Goal: Information Seeking & Learning: Learn about a topic

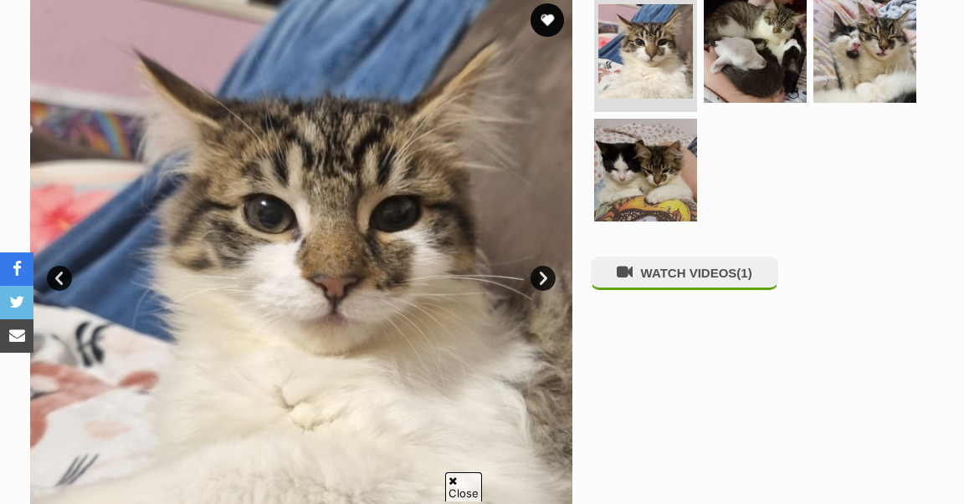
scroll to position [349, 0]
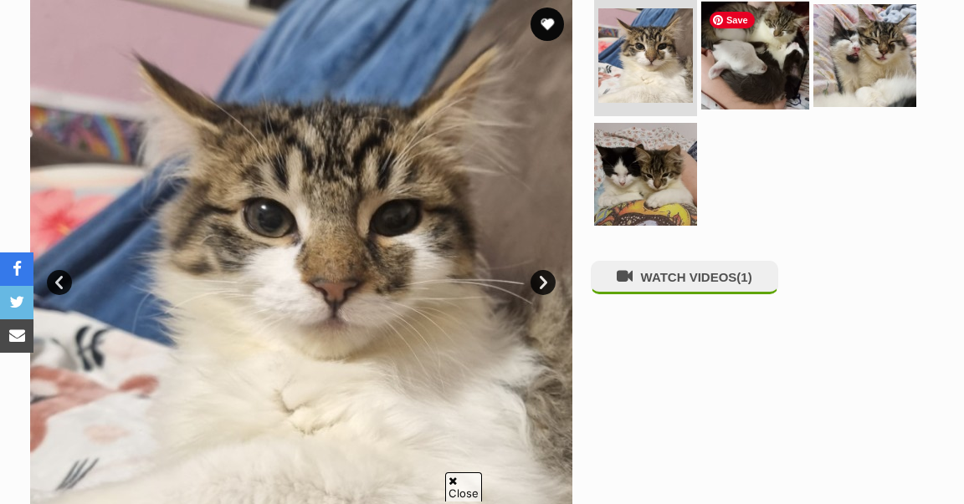
click at [766, 71] on img at bounding box center [755, 56] width 108 height 108
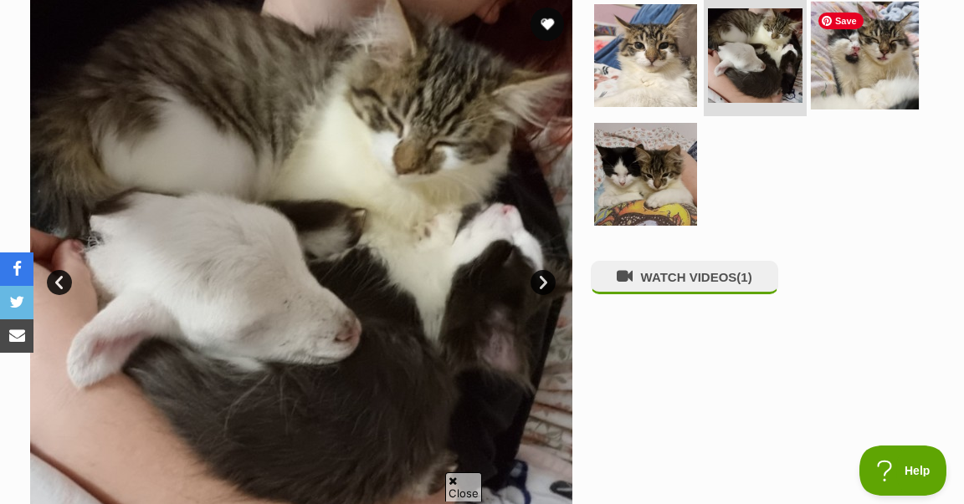
scroll to position [0, 0]
click at [863, 65] on img at bounding box center [865, 56] width 108 height 108
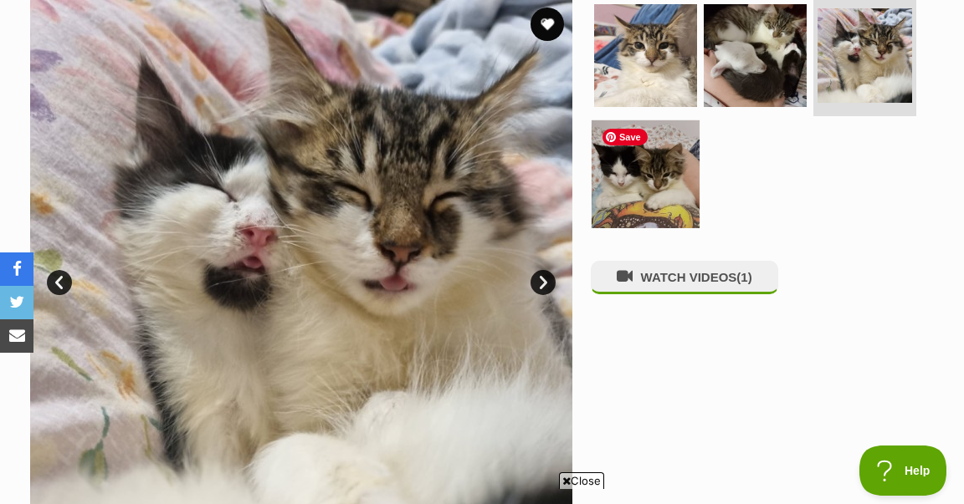
click at [673, 187] on img at bounding box center [646, 174] width 108 height 108
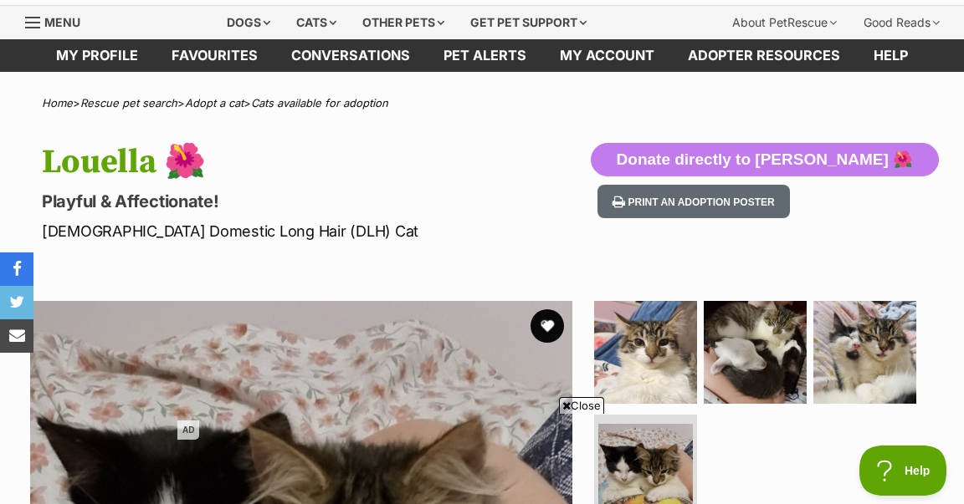
scroll to position [36, 0]
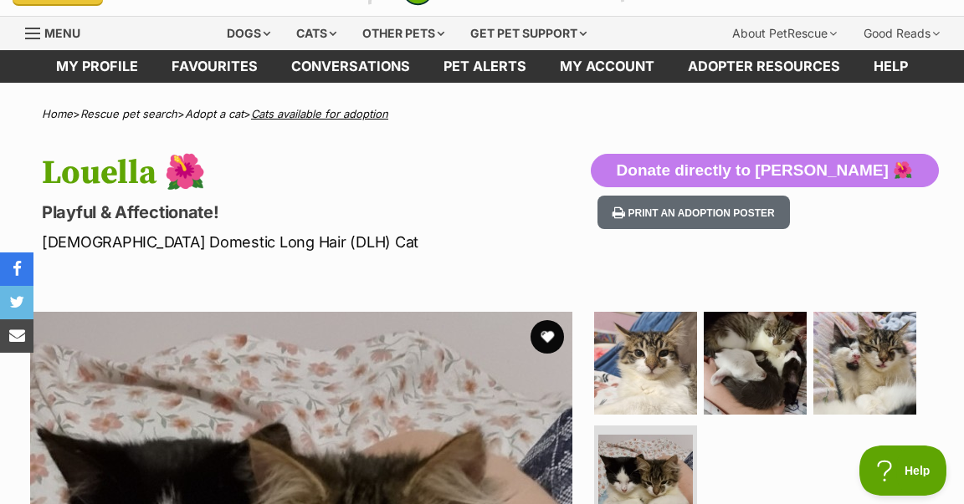
click at [286, 113] on link "Cats available for adoption" at bounding box center [319, 113] width 137 height 13
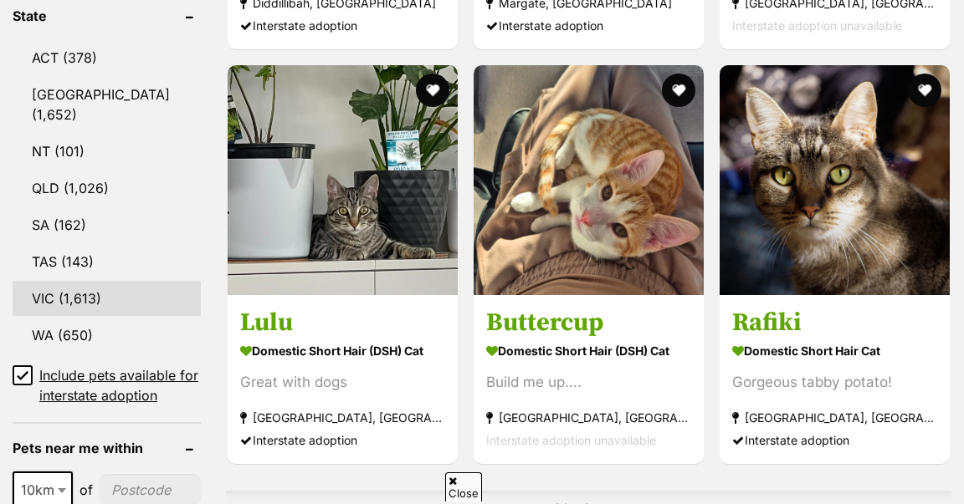
click at [50, 281] on link "VIC (1,613)" at bounding box center [107, 298] width 188 height 35
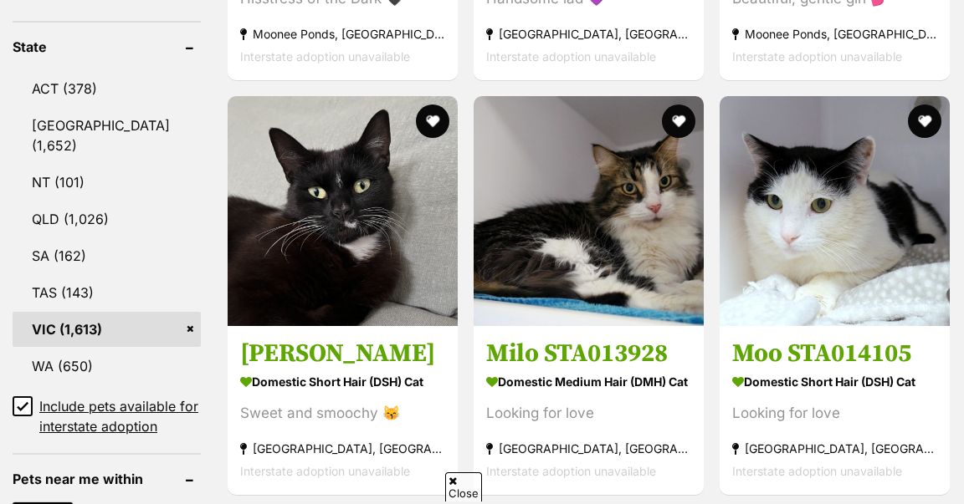
scroll to position [907, 0]
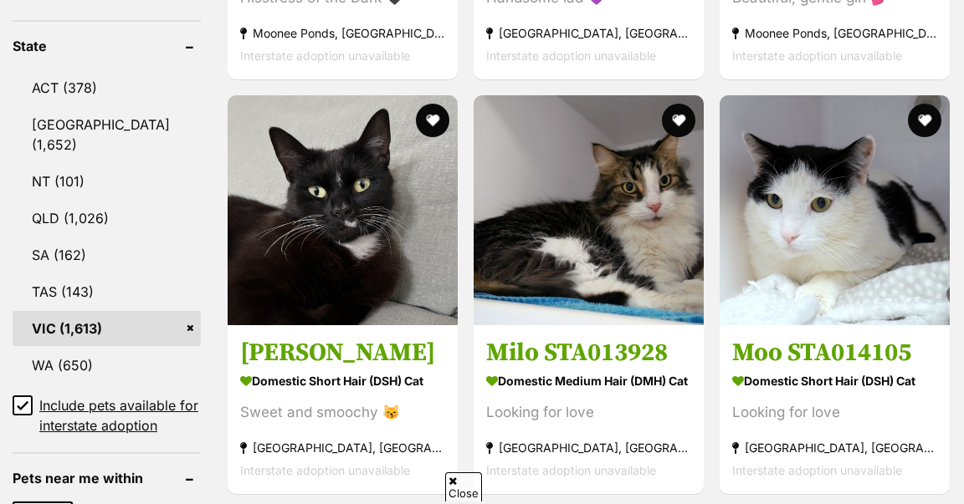
click at [27, 402] on icon at bounding box center [23, 406] width 10 height 8
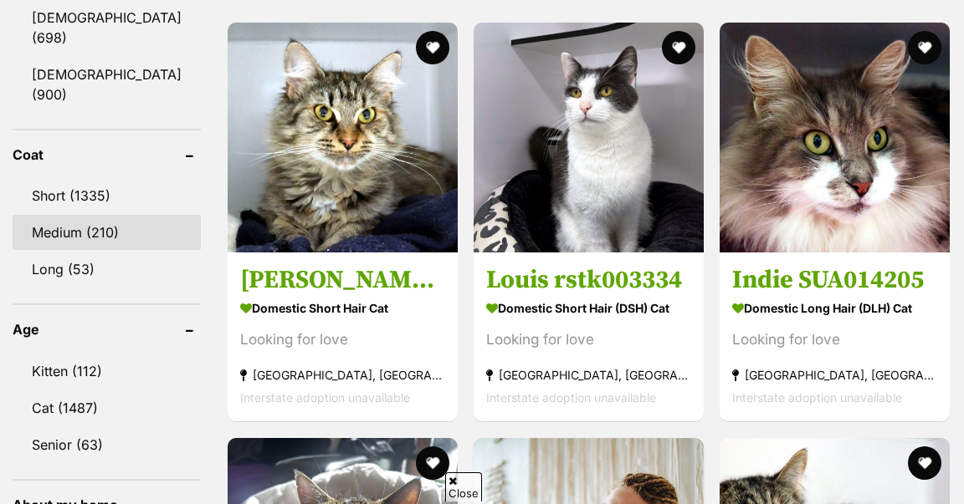
click at [54, 215] on link "Medium (210)" at bounding box center [107, 232] width 188 height 35
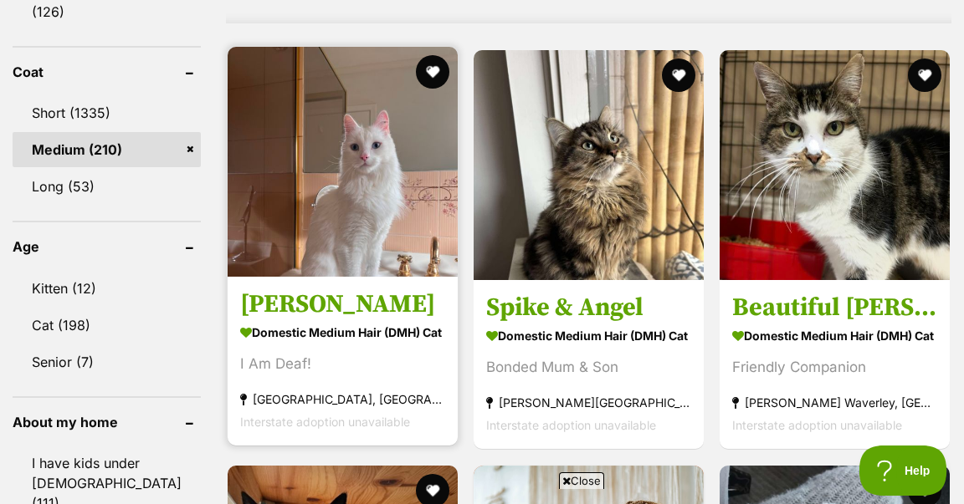
click at [281, 321] on h3 "Alexander" at bounding box center [342, 305] width 205 height 32
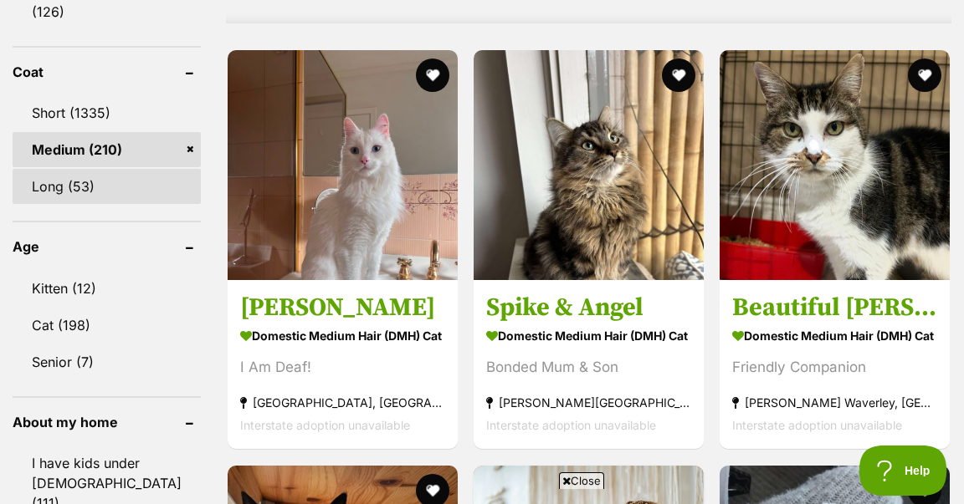
click at [83, 169] on link "Long (53)" at bounding box center [107, 186] width 188 height 35
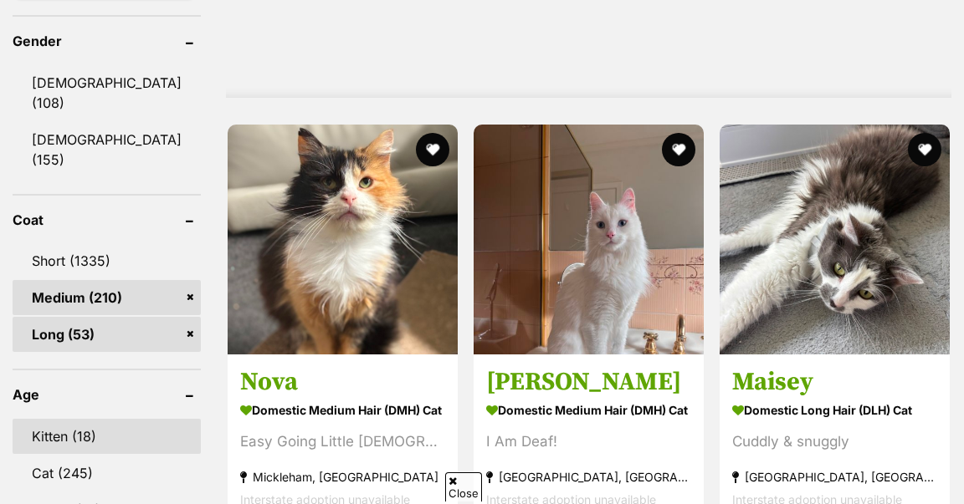
scroll to position [1416, 0]
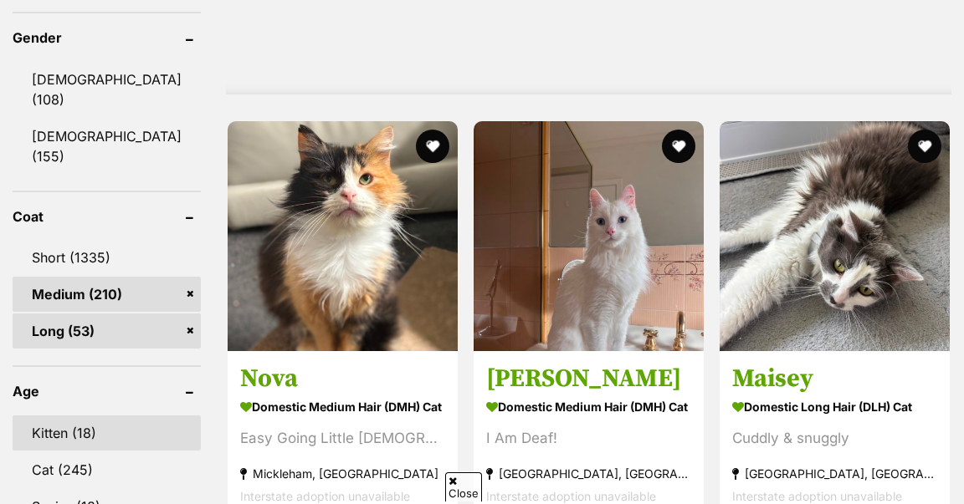
click at [83, 416] on link "Kitten (18)" at bounding box center [107, 433] width 188 height 35
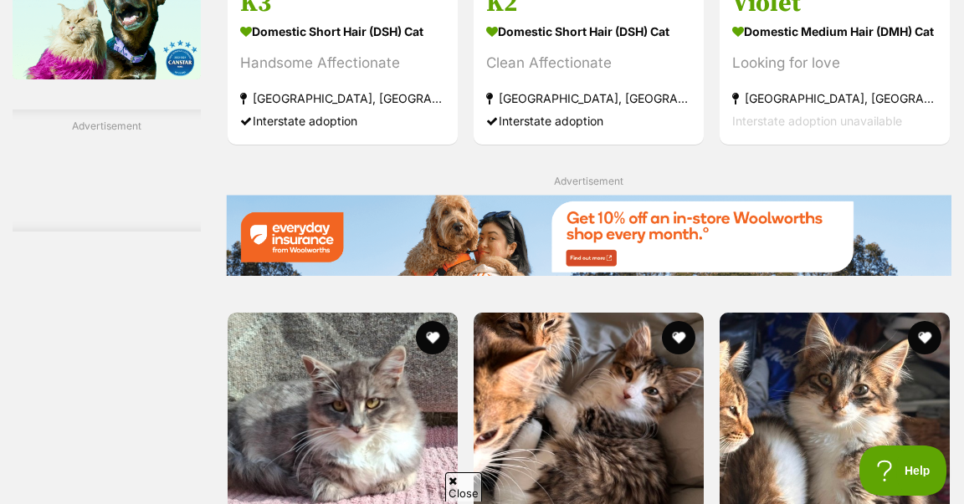
scroll to position [2818, 0]
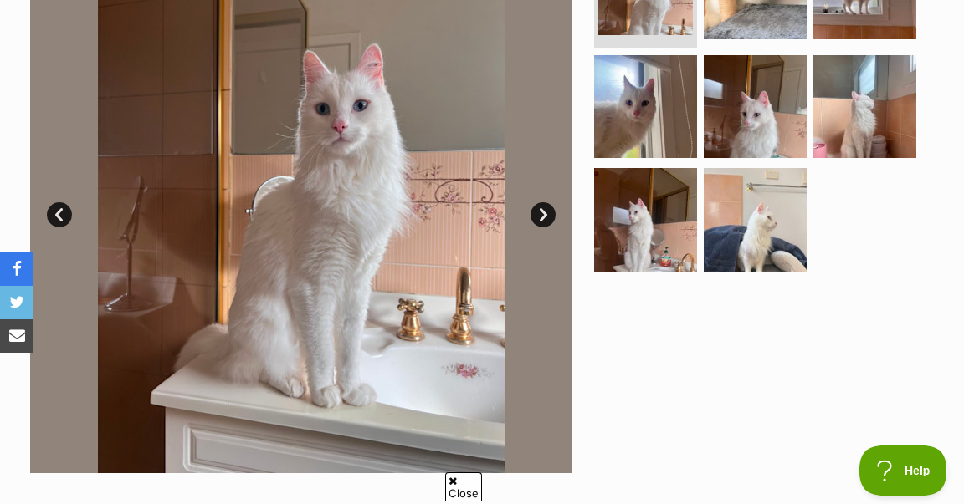
scroll to position [328, 0]
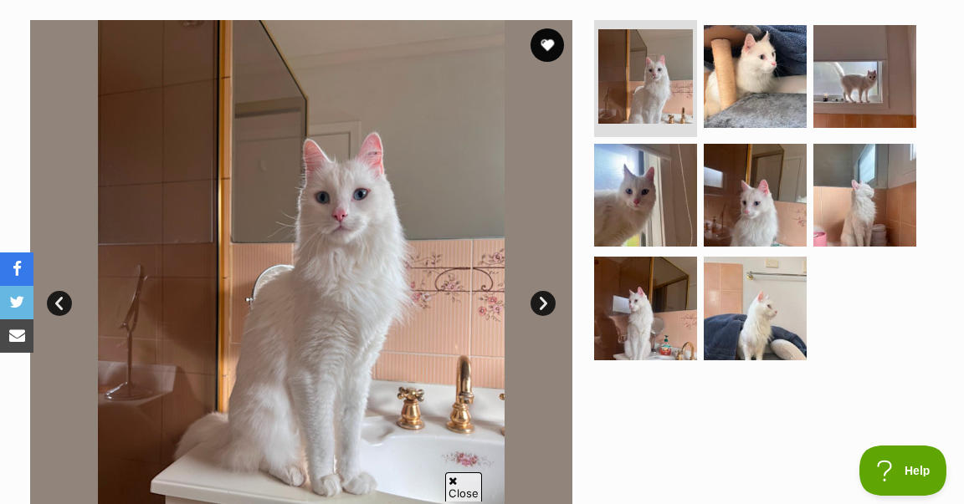
click at [541, 303] on link "Next" at bounding box center [542, 303] width 25 height 25
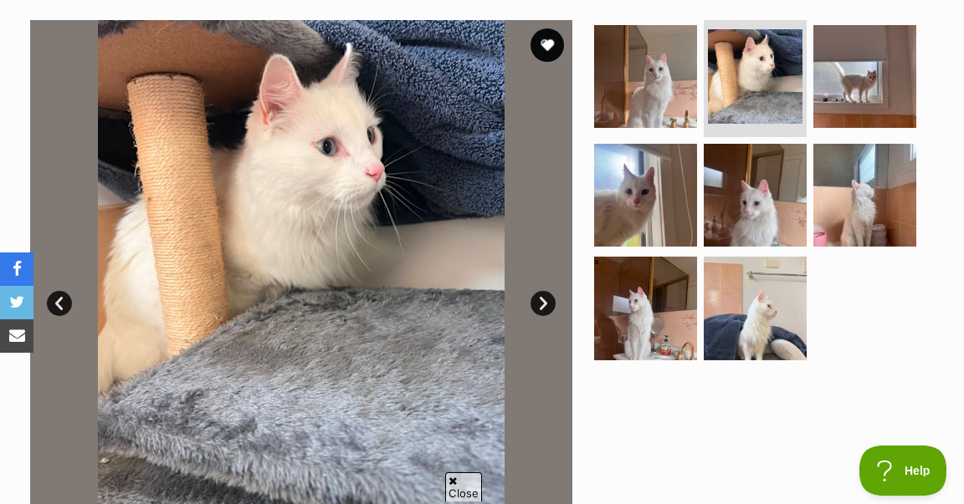
click at [541, 303] on link "Next" at bounding box center [542, 303] width 25 height 25
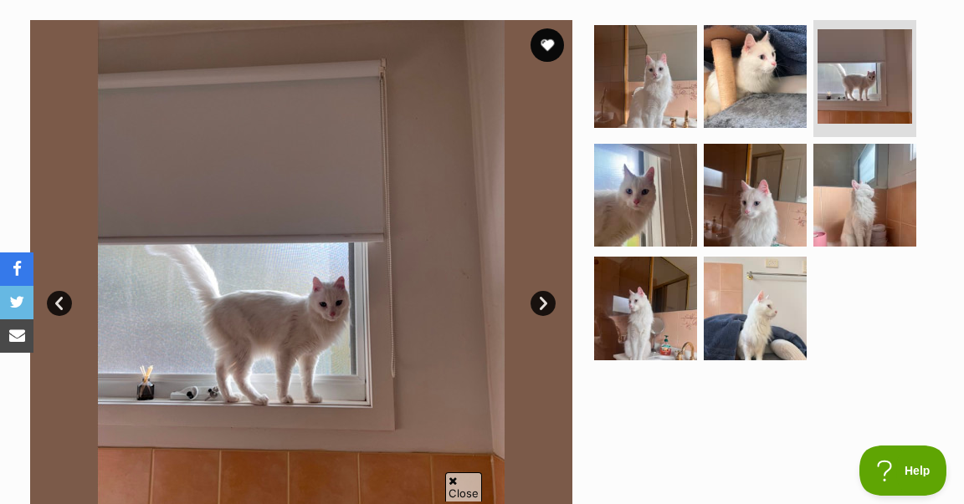
click at [540, 304] on link "Next" at bounding box center [542, 303] width 25 height 25
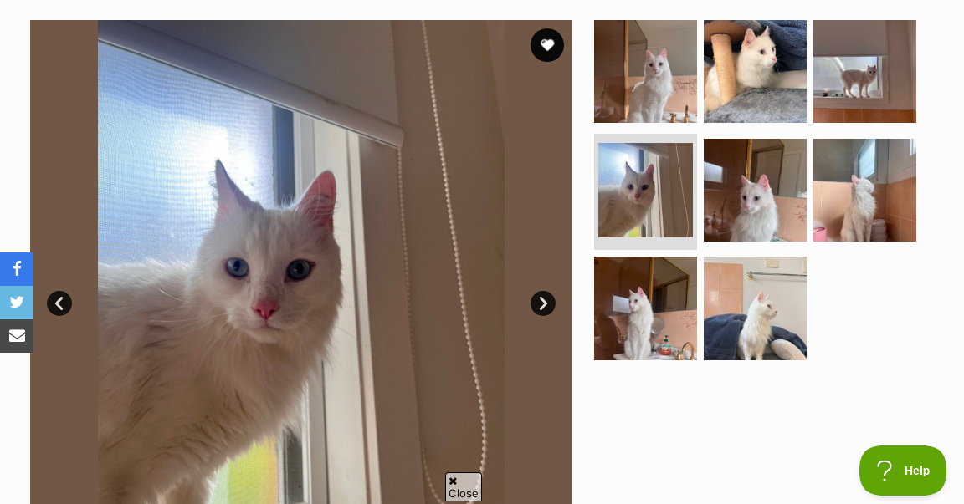
click at [540, 305] on link "Next" at bounding box center [542, 303] width 25 height 25
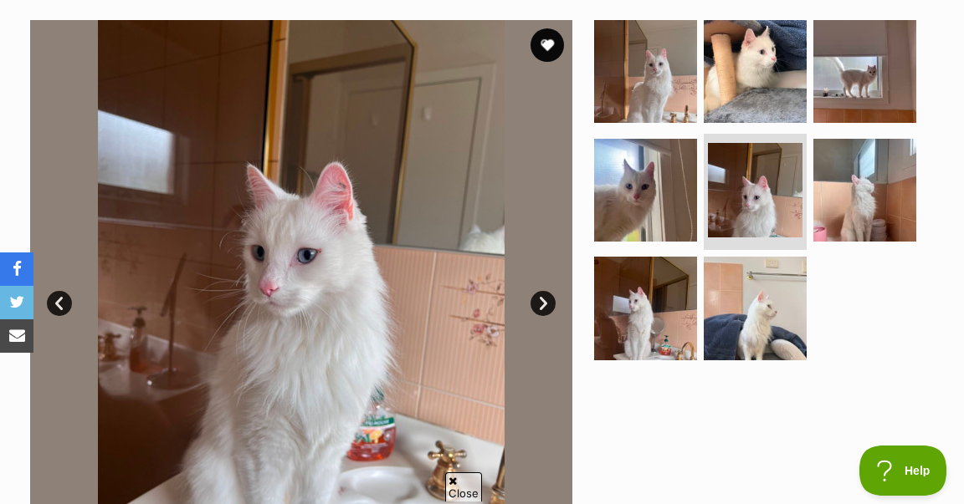
click at [540, 305] on link "Next" at bounding box center [542, 303] width 25 height 25
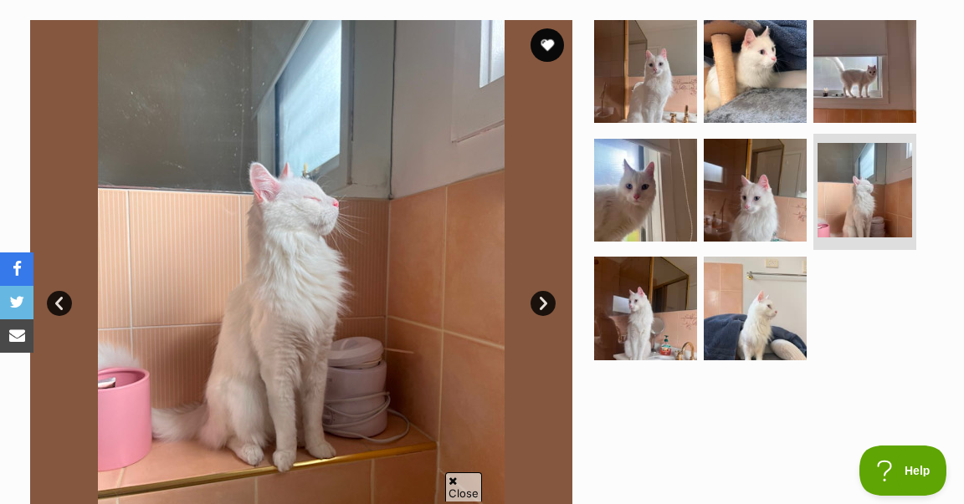
click at [538, 306] on link "Next" at bounding box center [542, 303] width 25 height 25
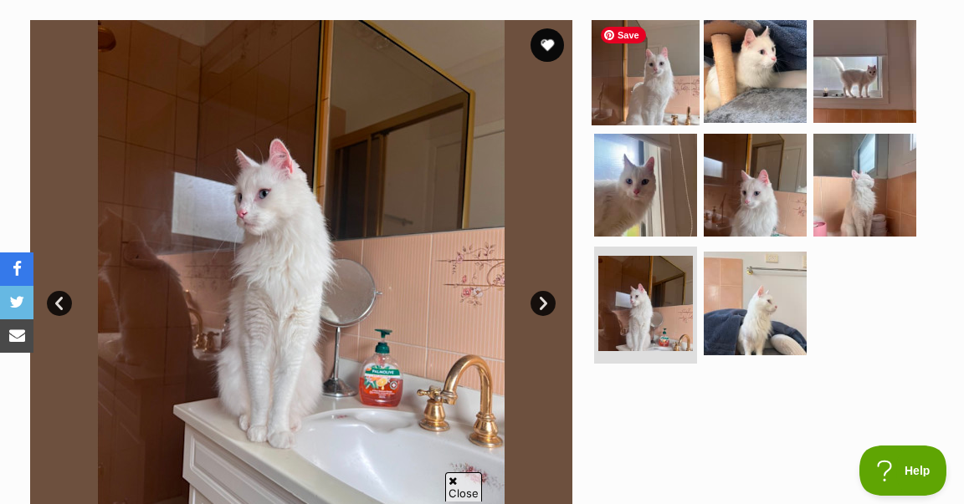
click at [657, 81] on img at bounding box center [646, 72] width 108 height 108
